Goal: Leave review/rating: Share an evaluation or opinion about a product, service, or content

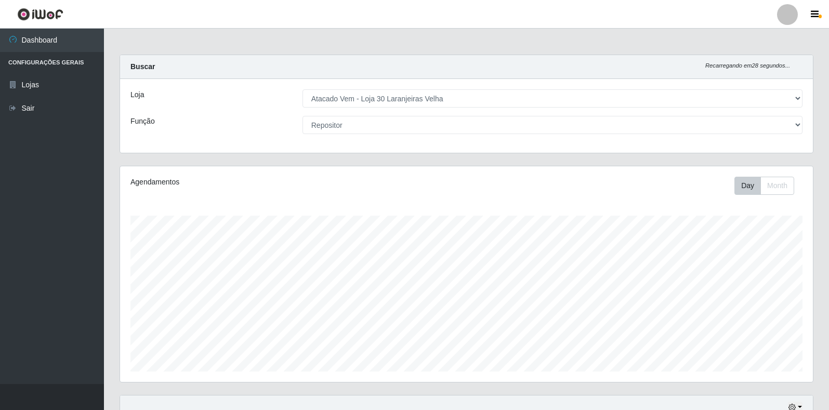
select select "495"
select select "24"
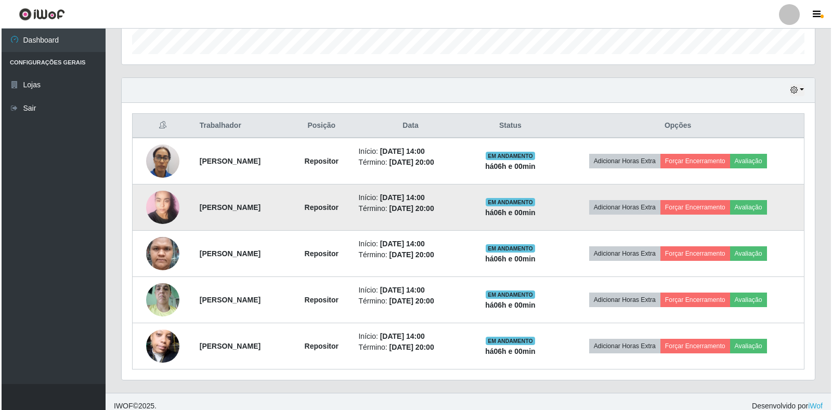
scroll to position [326, 0]
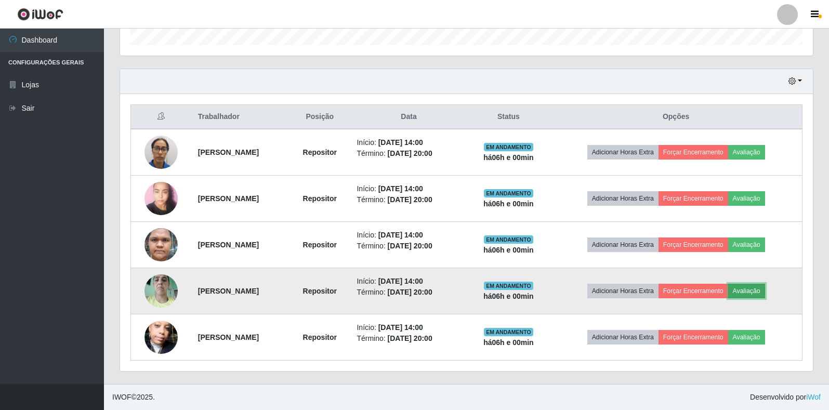
click at [765, 292] on button "Avaliação" at bounding box center [746, 291] width 37 height 15
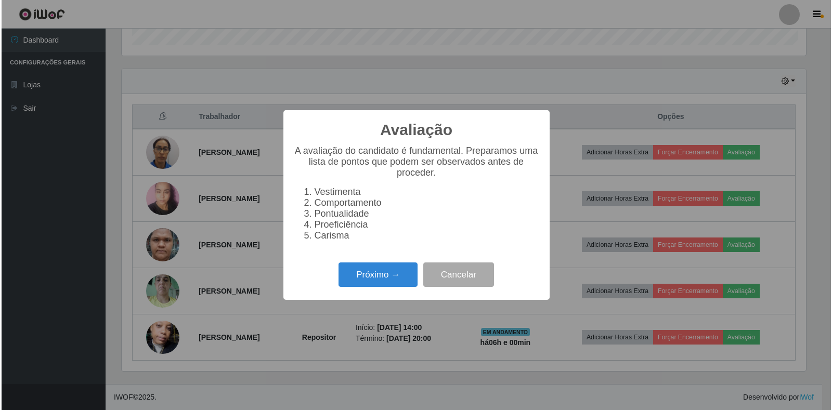
scroll to position [216, 687]
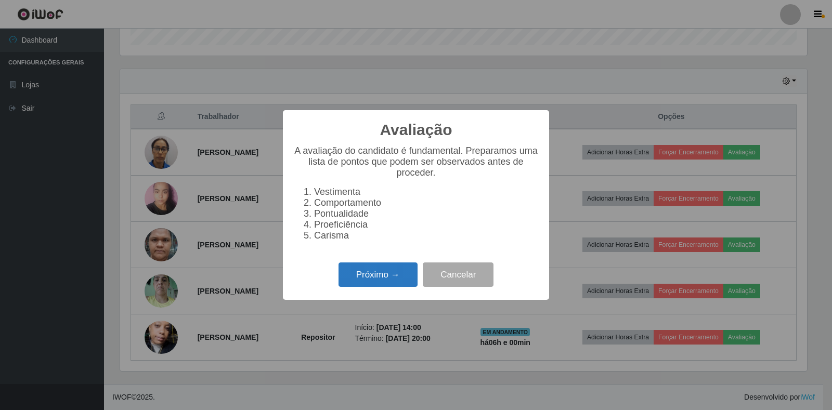
click at [392, 283] on button "Próximo →" at bounding box center [377, 275] width 79 height 24
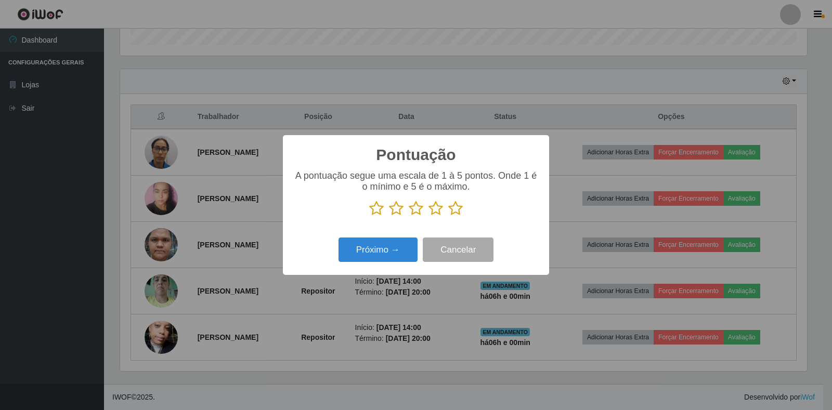
drag, startPoint x: 452, startPoint y: 207, endPoint x: 427, endPoint y: 218, distance: 26.8
click at [452, 207] on icon at bounding box center [455, 209] width 15 height 16
click at [448, 216] on input "radio" at bounding box center [448, 216] width 0 height 0
click at [400, 248] on button "Próximo →" at bounding box center [377, 250] width 79 height 24
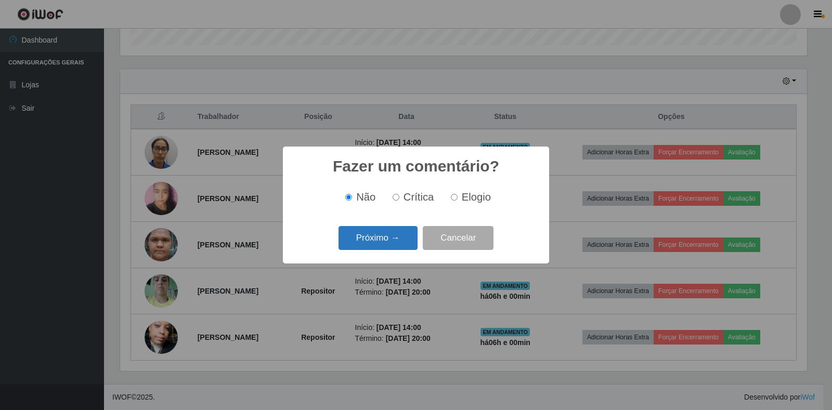
click at [402, 241] on button "Próximo →" at bounding box center [377, 238] width 79 height 24
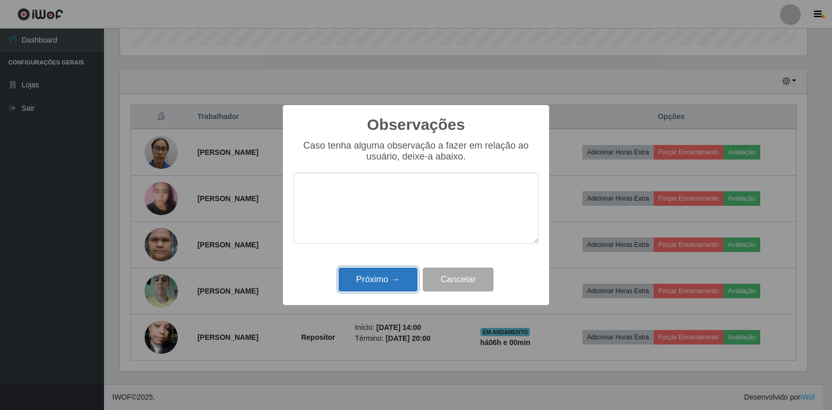
click at [388, 284] on button "Próximo →" at bounding box center [377, 280] width 79 height 24
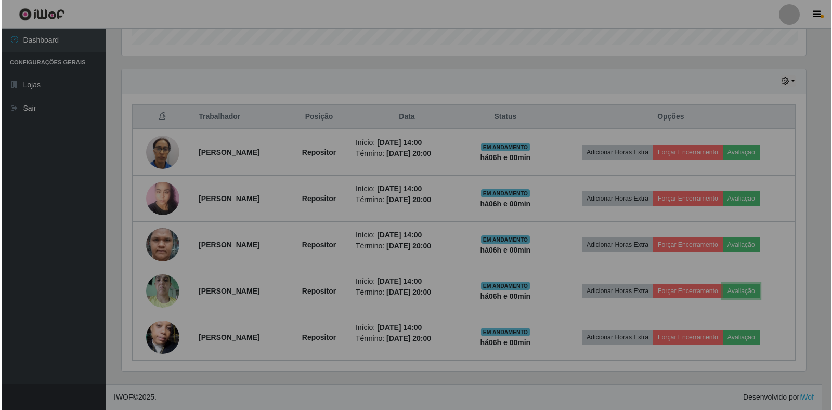
scroll to position [216, 693]
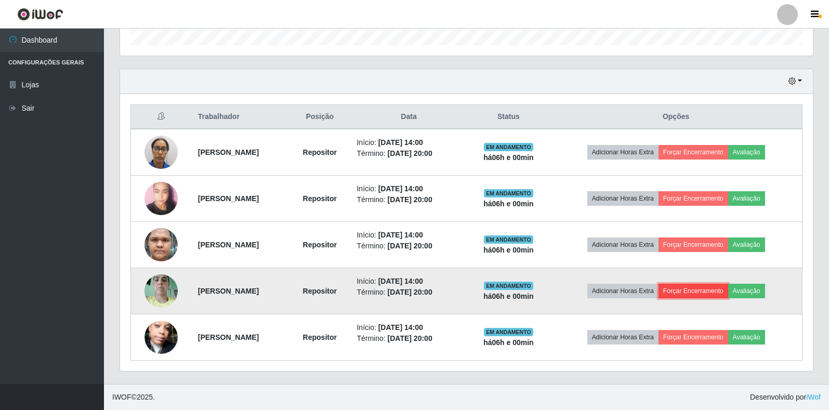
click at [720, 293] on button "Forçar Encerramento" at bounding box center [694, 291] width 70 height 15
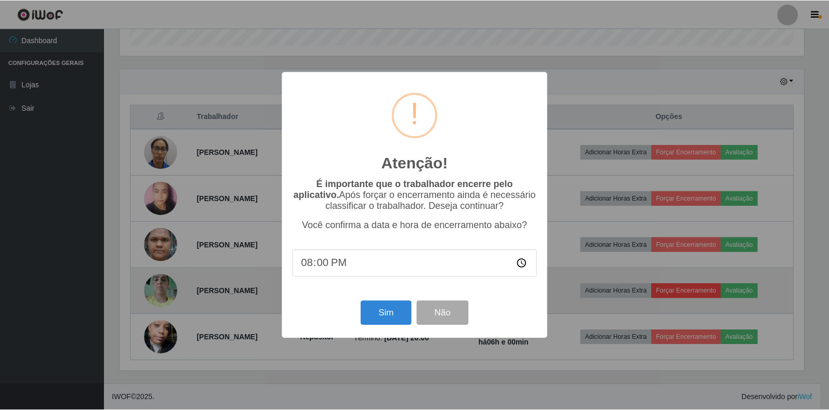
scroll to position [216, 687]
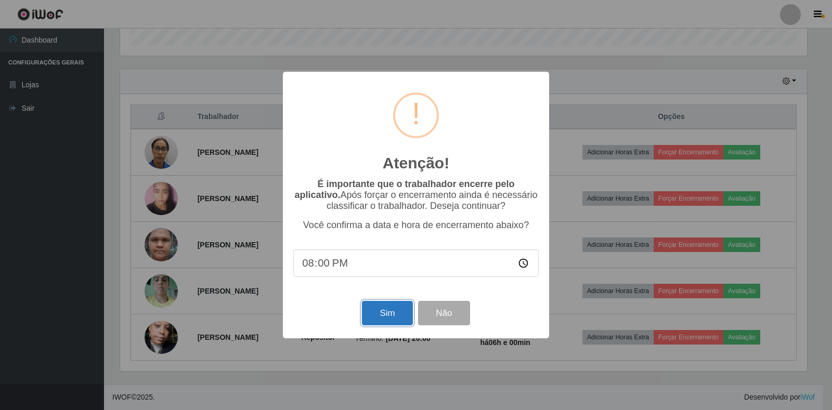
click at [386, 312] on button "Sim" at bounding box center [387, 313] width 50 height 24
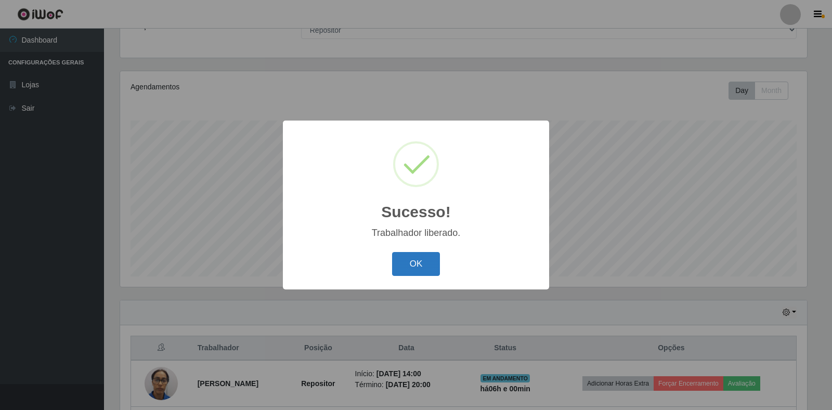
click at [413, 265] on button "OK" at bounding box center [416, 264] width 48 height 24
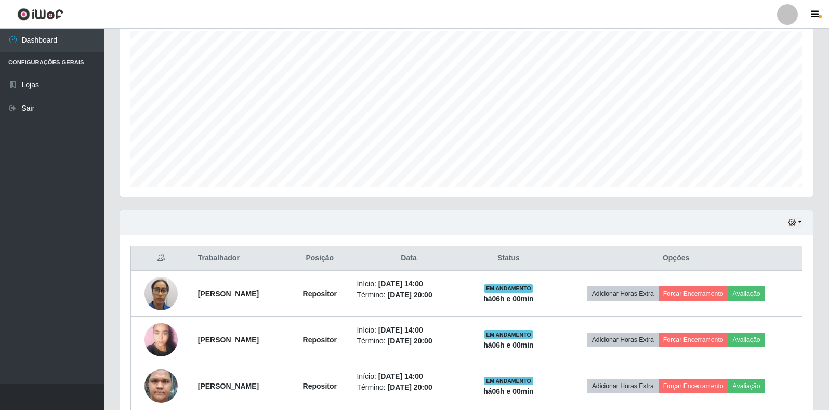
scroll to position [251, 0]
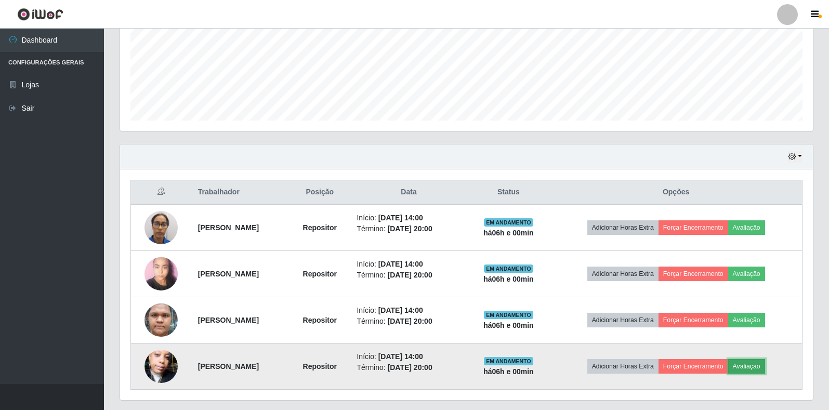
click at [765, 367] on button "Avaliação" at bounding box center [746, 366] width 37 height 15
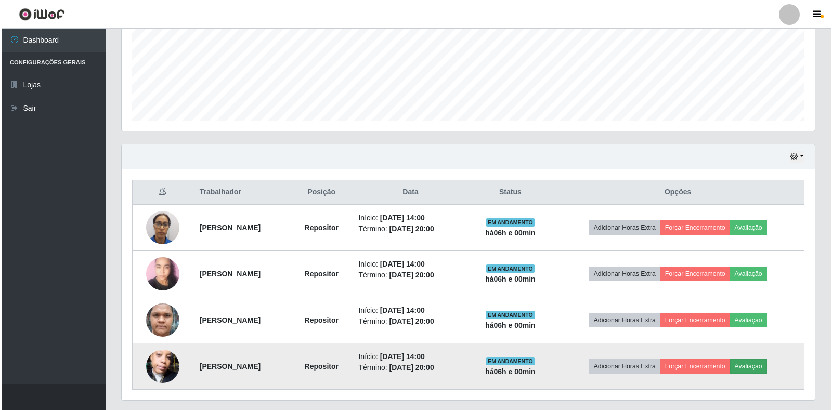
scroll to position [216, 687]
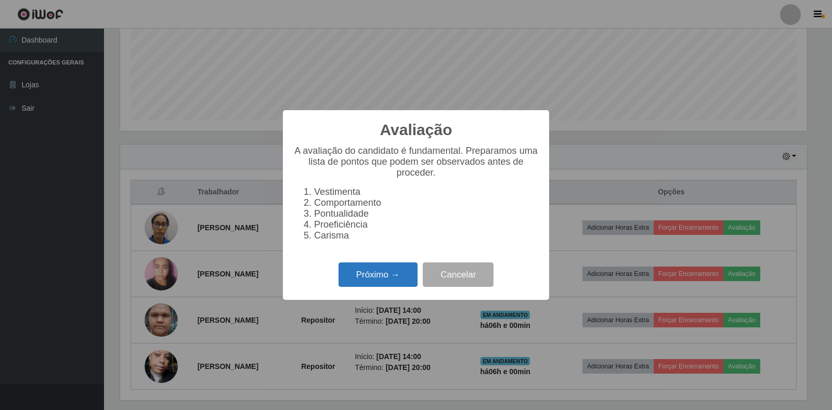
click at [392, 284] on button "Próximo →" at bounding box center [377, 275] width 79 height 24
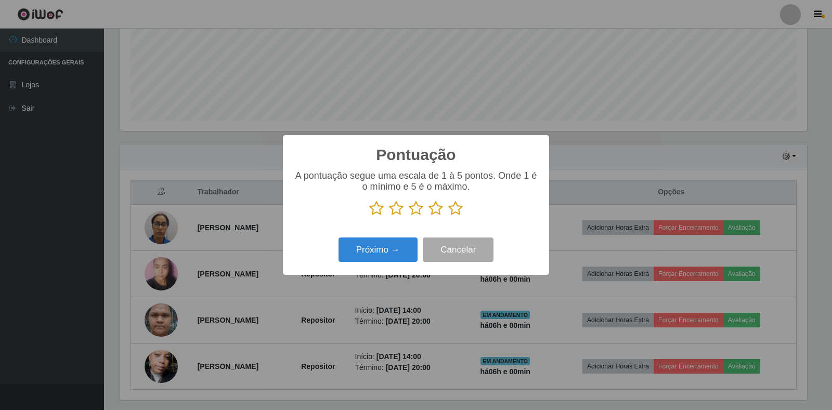
drag, startPoint x: 457, startPoint y: 207, endPoint x: 435, endPoint y: 214, distance: 23.8
click at [454, 209] on icon at bounding box center [455, 209] width 15 height 16
click at [448, 216] on input "radio" at bounding box center [448, 216] width 0 height 0
click at [396, 248] on button "Próximo →" at bounding box center [377, 250] width 79 height 24
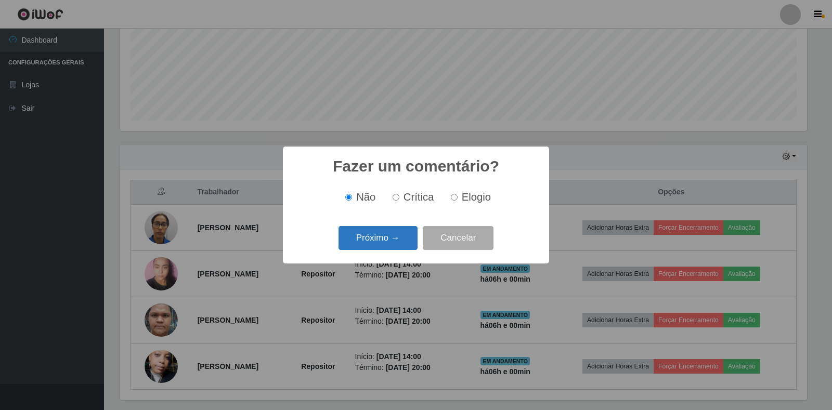
click at [383, 236] on button "Próximo →" at bounding box center [377, 238] width 79 height 24
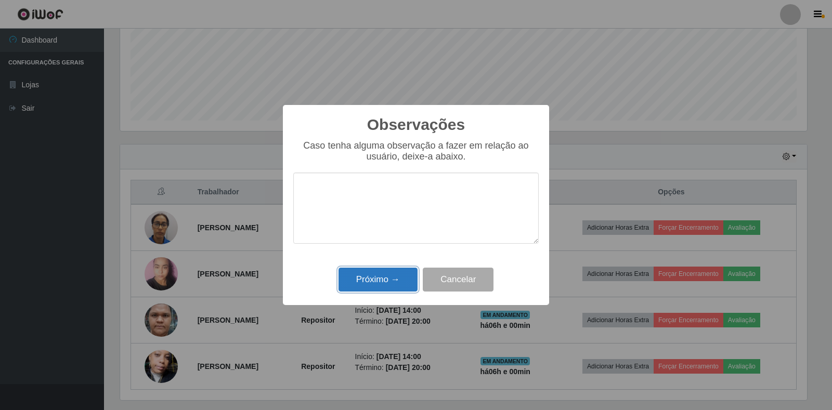
click at [372, 279] on button "Próximo →" at bounding box center [377, 280] width 79 height 24
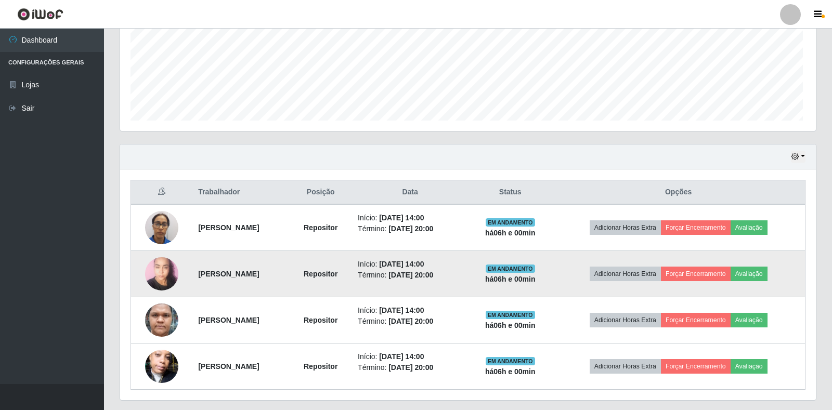
scroll to position [216, 693]
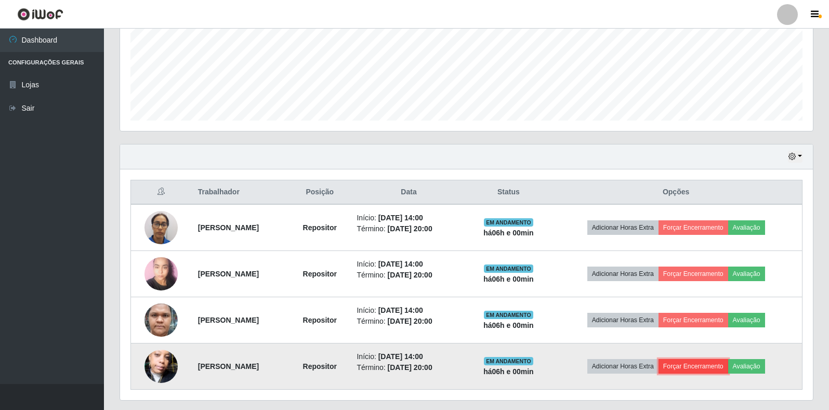
click at [703, 364] on button "Forçar Encerramento" at bounding box center [694, 366] width 70 height 15
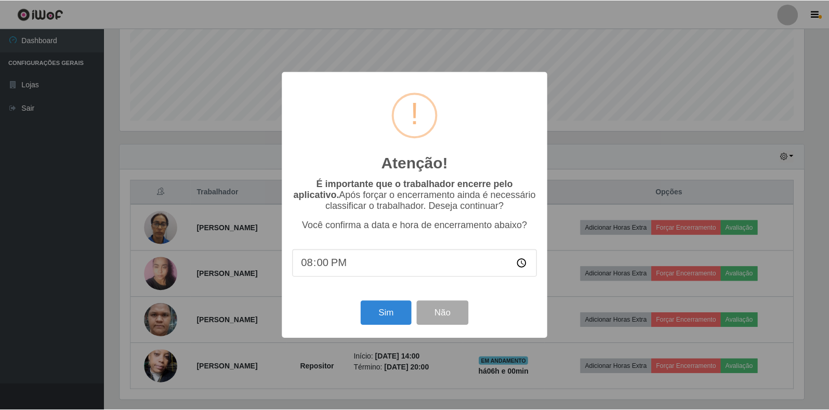
scroll to position [216, 687]
click at [386, 311] on button "Sim" at bounding box center [387, 313] width 50 height 24
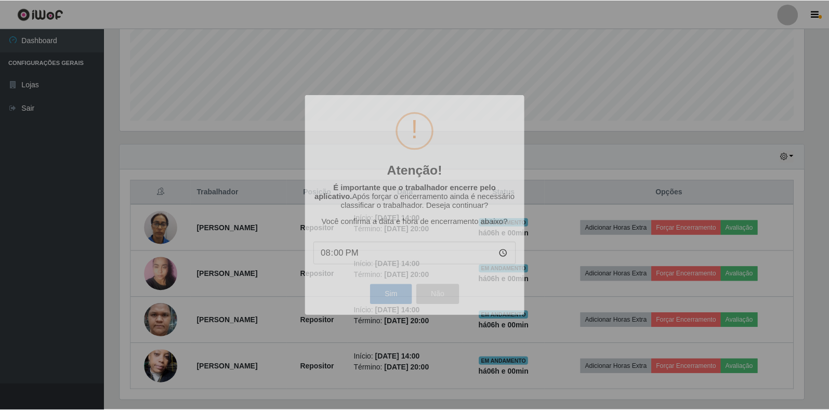
scroll to position [0, 0]
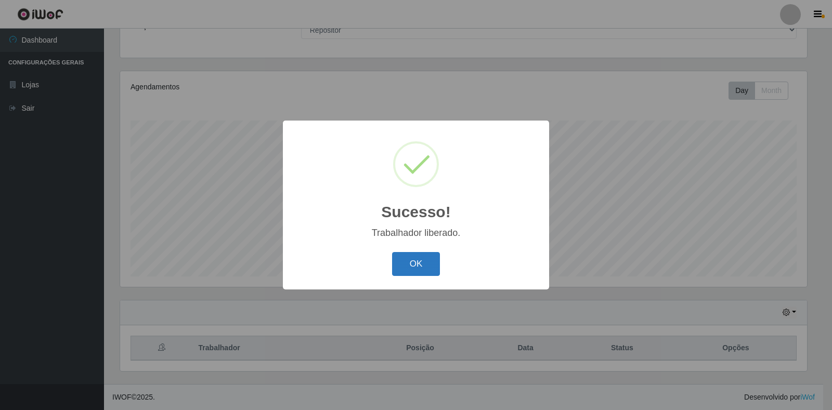
click at [412, 264] on button "OK" at bounding box center [416, 264] width 48 height 24
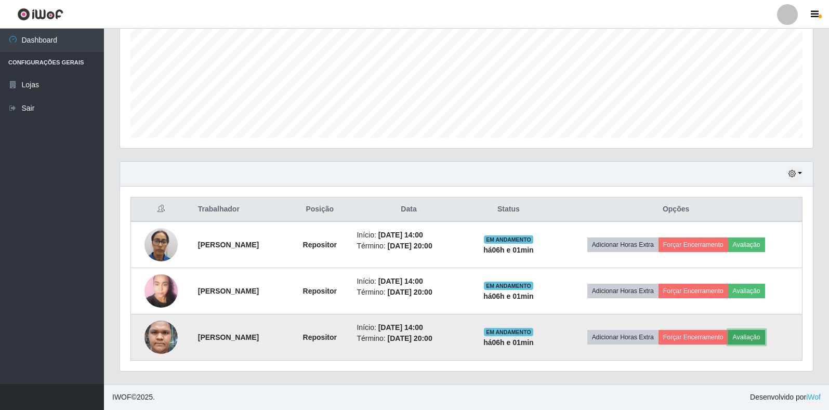
click at [759, 335] on button "Avaliação" at bounding box center [746, 337] width 37 height 15
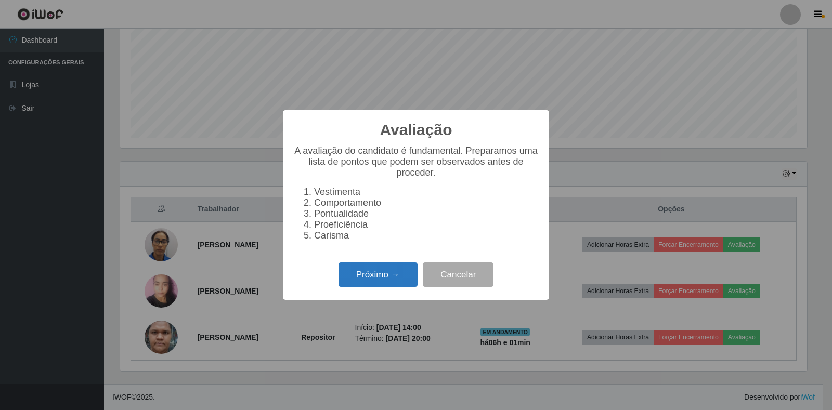
click at [369, 287] on button "Próximo →" at bounding box center [377, 275] width 79 height 24
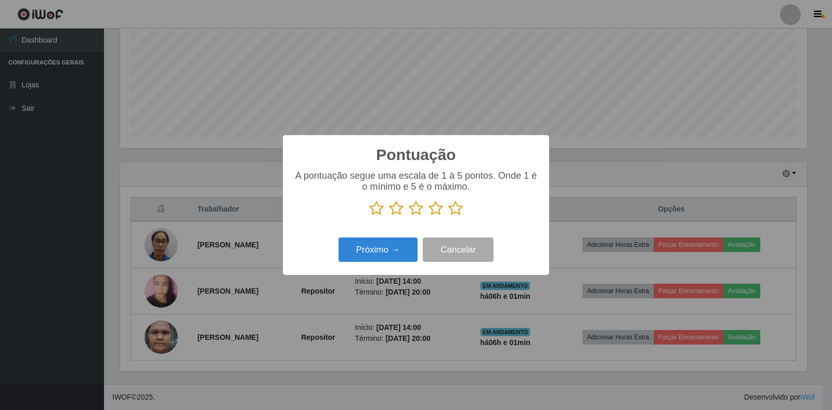
click at [452, 212] on icon at bounding box center [455, 209] width 15 height 16
click at [448, 216] on input "radio" at bounding box center [448, 216] width 0 height 0
click at [406, 242] on button "Próximo →" at bounding box center [377, 250] width 79 height 24
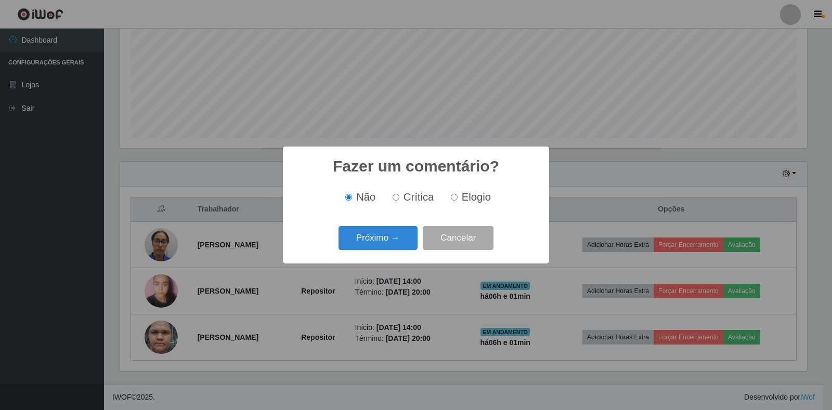
click at [406, 242] on button "Próximo →" at bounding box center [377, 238] width 79 height 24
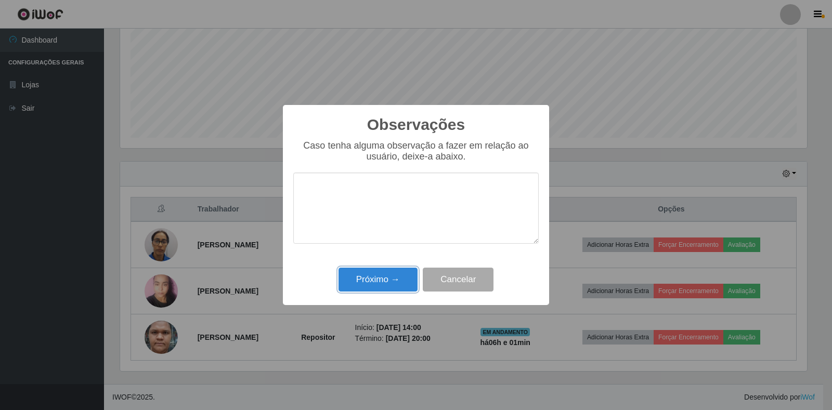
click at [389, 281] on button "Próximo →" at bounding box center [377, 280] width 79 height 24
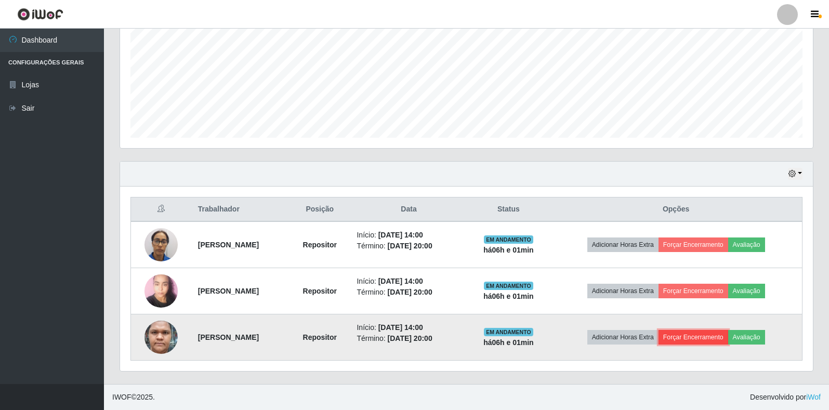
click at [705, 336] on button "Forçar Encerramento" at bounding box center [694, 337] width 70 height 15
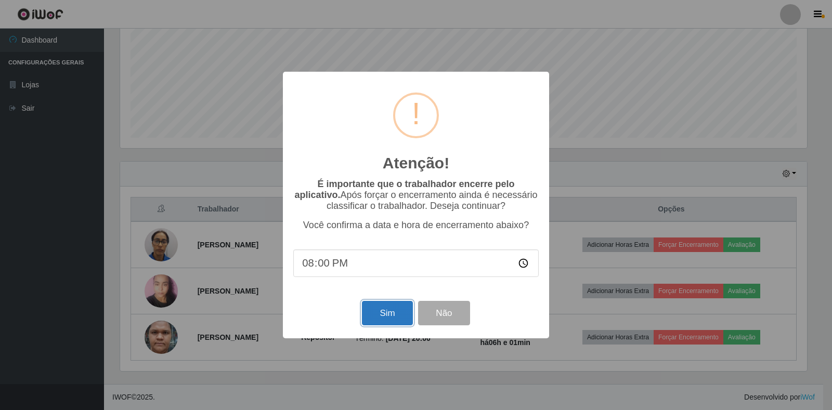
click at [392, 311] on button "Sim" at bounding box center [387, 313] width 50 height 24
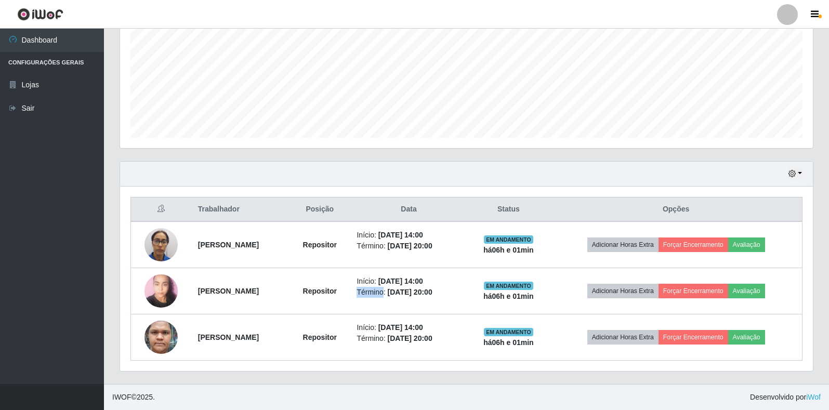
click at [392, 311] on td "Início: [DATE] 14:00 Término: [DATE] 20:00" at bounding box center [408, 291] width 116 height 46
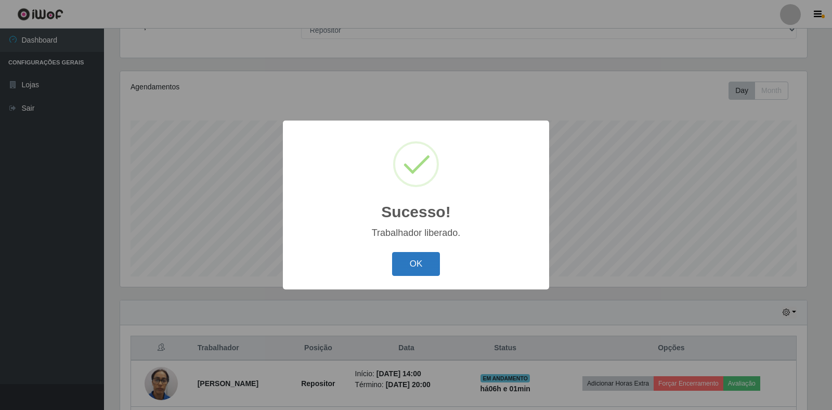
click at [423, 273] on button "OK" at bounding box center [416, 264] width 48 height 24
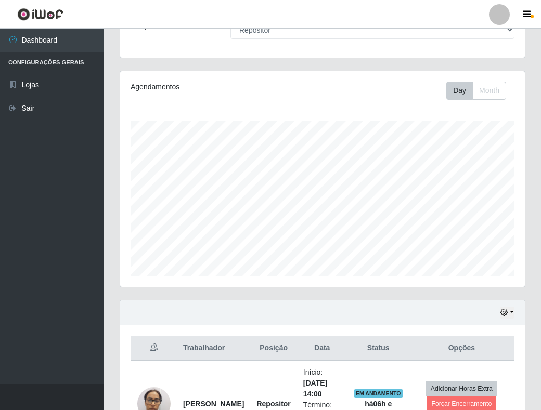
scroll to position [519611, 519422]
